Goal: Check status: Check status

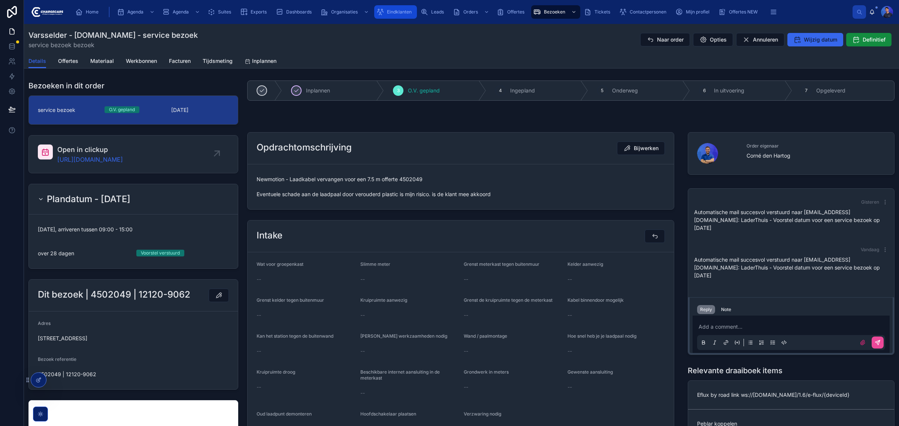
click at [394, 10] on span "Eindklanten" at bounding box center [399, 12] width 25 height 6
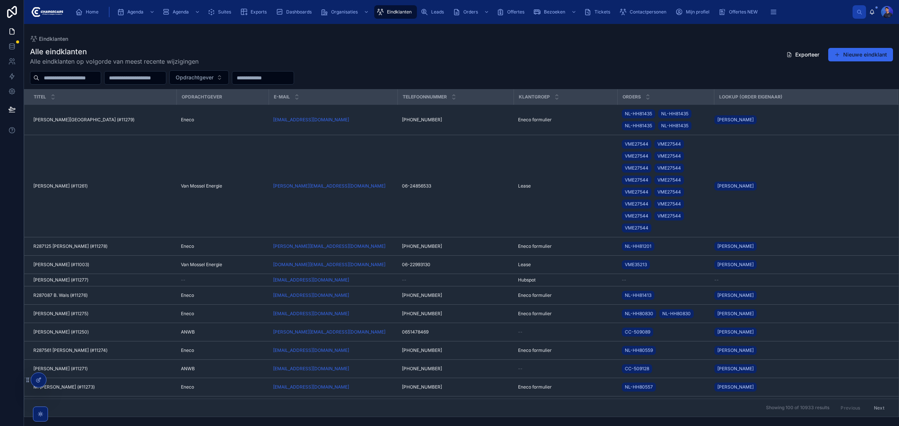
click at [70, 83] on div at bounding box center [65, 77] width 71 height 13
click at [72, 79] on input "text" at bounding box center [69, 78] width 61 height 10
type input "*"
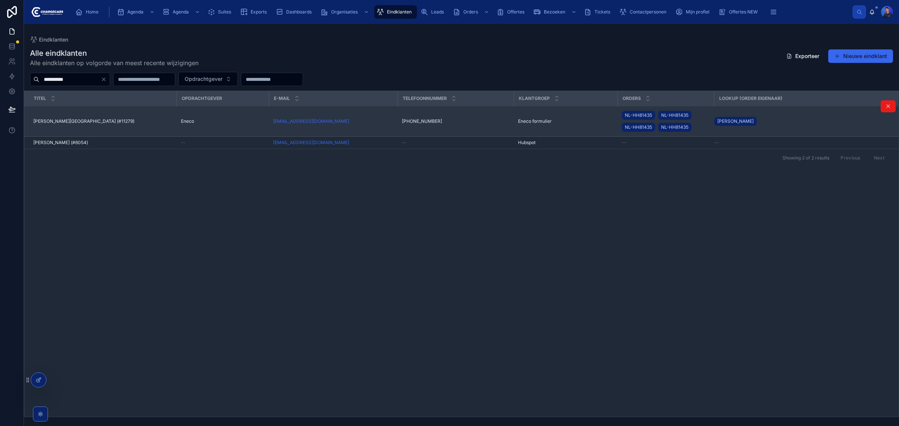
type input "**********"
click at [191, 120] on span "Eneco" at bounding box center [187, 121] width 13 height 6
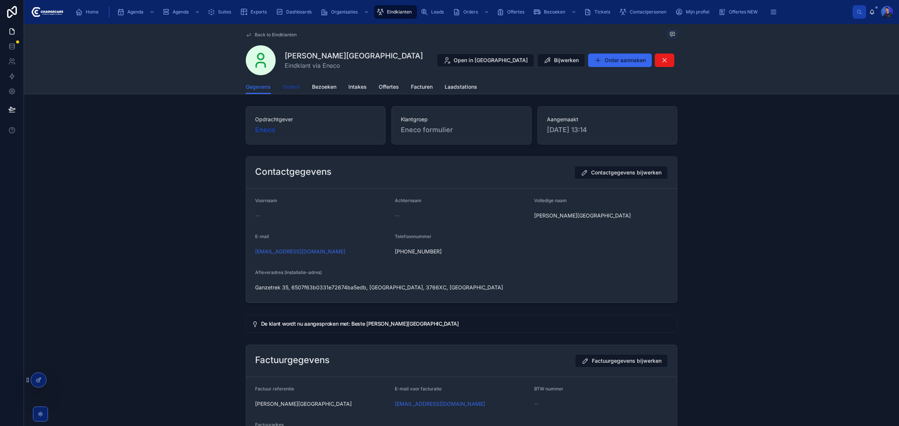
click at [295, 86] on span "Orders" at bounding box center [291, 86] width 17 height 7
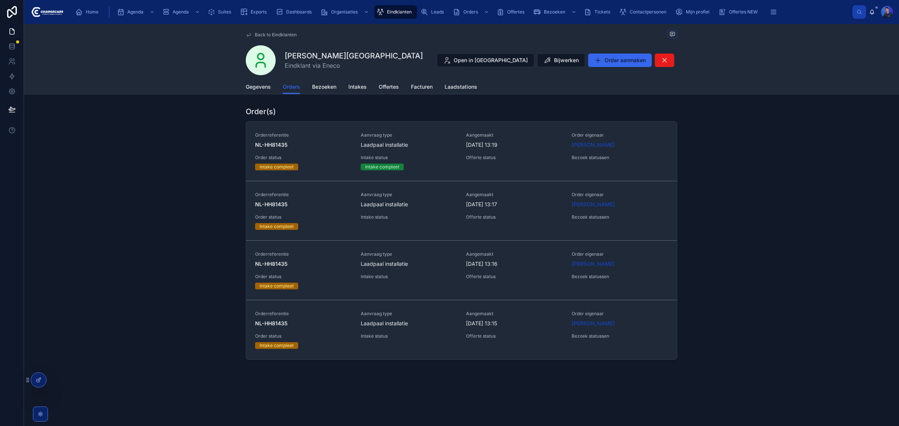
click at [835, 126] on div "Order(s) Orderreferentie NL-HH81435 Aanvraag type Laadpaal installatie Aangemaa…" at bounding box center [461, 232] width 875 height 259
click at [154, 152] on div "Order(s) Orderreferentie NL-HH81435 Aanvraag type Laadpaal installatie Aangemaa…" at bounding box center [461, 232] width 875 height 259
click at [147, 196] on div "Order(s) Orderreferentie NL-HH81435 Aanvraag type Laadpaal installatie Aangemaa…" at bounding box center [461, 232] width 875 height 259
click at [789, 48] on div "Back to Eindklanten [PERSON_NAME] Eindklant via Eneco Open in Hubspot Bijwerken…" at bounding box center [461, 59] width 875 height 70
click at [155, 70] on div "Back to Eindklanten [PERSON_NAME] Eindklant via Eneco Open in Hubspot Bijwerken…" at bounding box center [461, 59] width 875 height 70
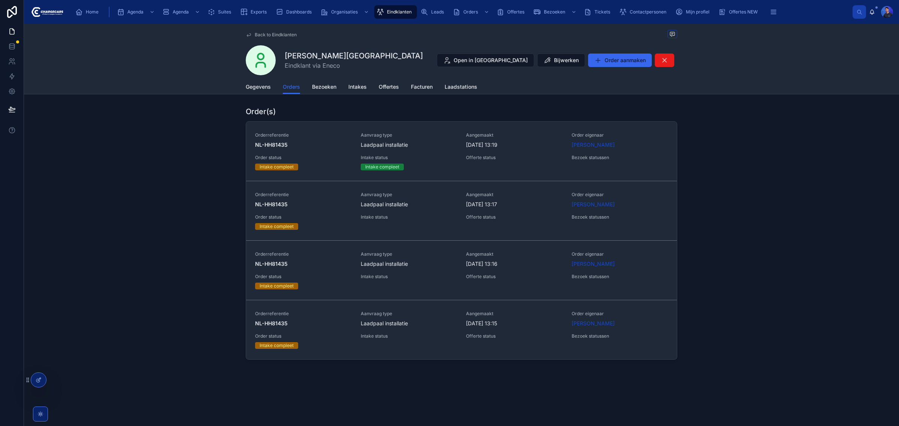
click at [129, 145] on div "Order(s) Orderreferentie NL-HH81435 Aanvraag type Laadpaal installatie Aangemaa…" at bounding box center [461, 232] width 875 height 259
